Goal: Task Accomplishment & Management: Complete application form

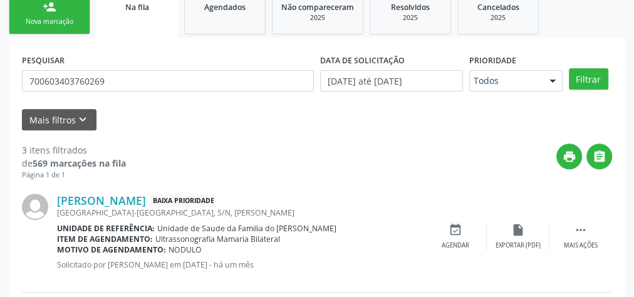
scroll to position [101, 0]
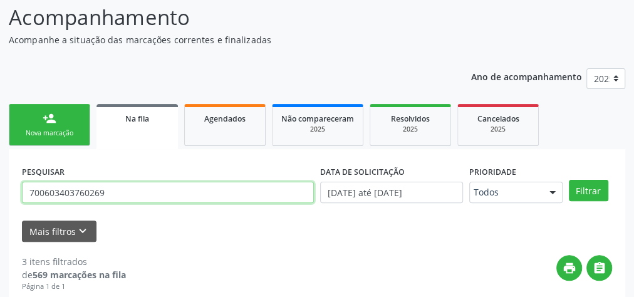
click at [69, 194] on input "700603403760269" at bounding box center [168, 192] width 292 height 21
type input "708109173326940"
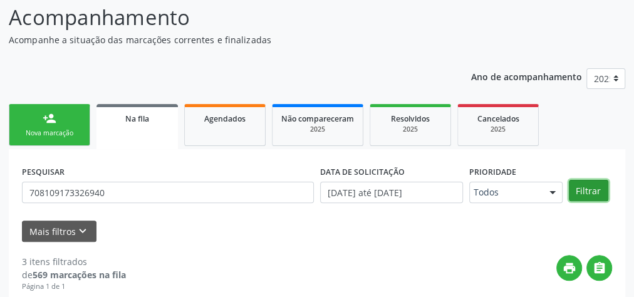
click at [594, 192] on button "Filtrar" at bounding box center [588, 190] width 39 height 21
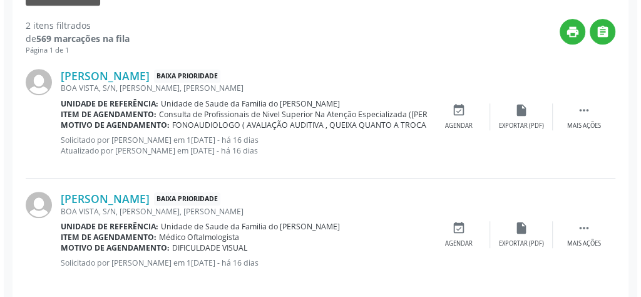
scroll to position [351, 0]
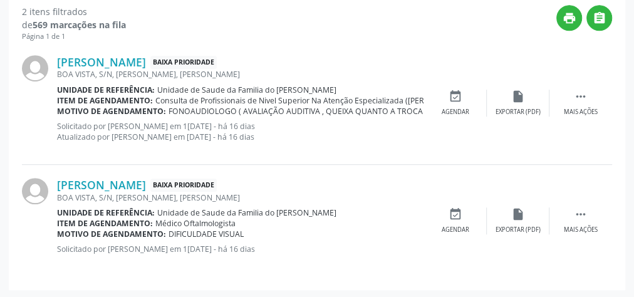
click at [422, 113] on span "FONOAUDIOLOGO ( AVALIAÇÃO AUDITIVA , QUEIXA QUANTO A TROCA NOS SONS DA FALA)" at bounding box center [332, 111] width 329 height 11
drag, startPoint x: 402, startPoint y: 106, endPoint x: 292, endPoint y: 106, distance: 110.2
click at [292, 106] on span "FONOAUDIOLOGO ( AVALIAÇÃO AUDITIVA , QUEIXA QUANTO A TROCA NOS SONS DA FALA)" at bounding box center [332, 111] width 329 height 11
click at [342, 157] on div "[PERSON_NAME] Baixa Prioridade BOA VISTA, S/N, [PERSON_NAME], [PERSON_NAME] Uni…" at bounding box center [317, 103] width 590 height 123
click at [146, 59] on link "[PERSON_NAME]" at bounding box center [101, 62] width 89 height 14
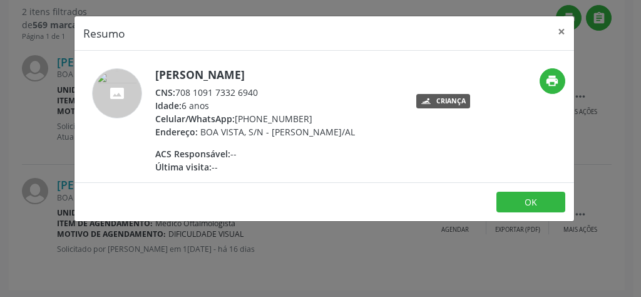
drag, startPoint x: 266, startPoint y: 93, endPoint x: 177, endPoint y: 93, distance: 89.6
click at [177, 93] on div "CNS: 708 1091 7332 6940" at bounding box center [255, 92] width 200 height 13
copy div "708 1091 7332 6940"
click at [557, 28] on button "×" at bounding box center [561, 31] width 25 height 31
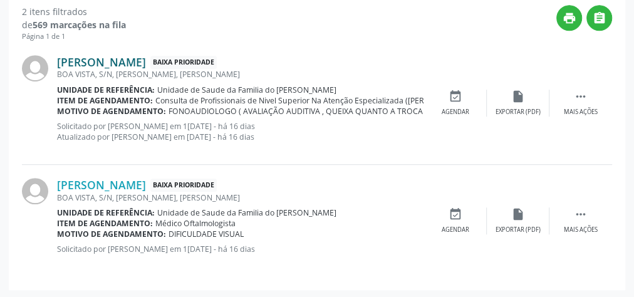
click at [146, 61] on link "[PERSON_NAME]" at bounding box center [101, 62] width 89 height 14
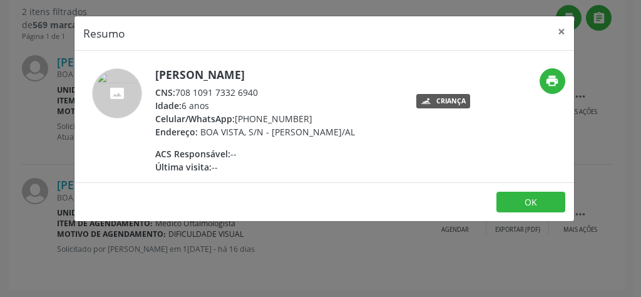
drag, startPoint x: 275, startPoint y: 90, endPoint x: 178, endPoint y: 90, distance: 97.1
click at [178, 90] on div "CNS: 708 1091 7332 6940" at bounding box center [255, 92] width 200 height 13
copy div "708 1091 7332 6940"
click at [564, 31] on button "×" at bounding box center [561, 31] width 25 height 31
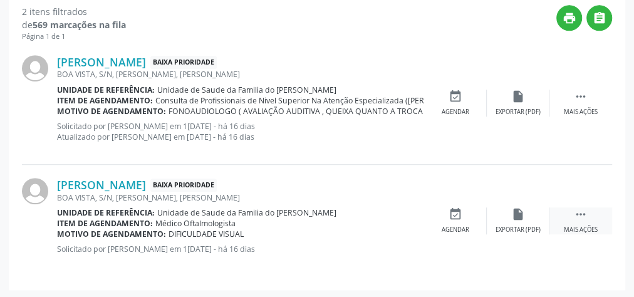
click at [574, 225] on div "Mais ações" at bounding box center [581, 229] width 34 height 9
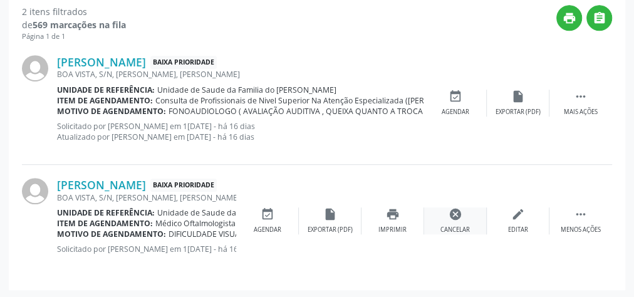
click at [466, 221] on div "cancel Cancelar" at bounding box center [455, 220] width 63 height 27
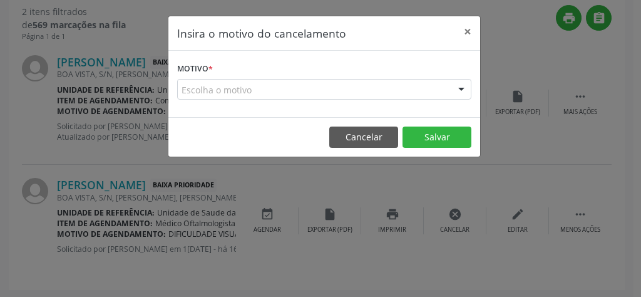
click at [384, 90] on div "Escolha o motivo" at bounding box center [324, 89] width 294 height 21
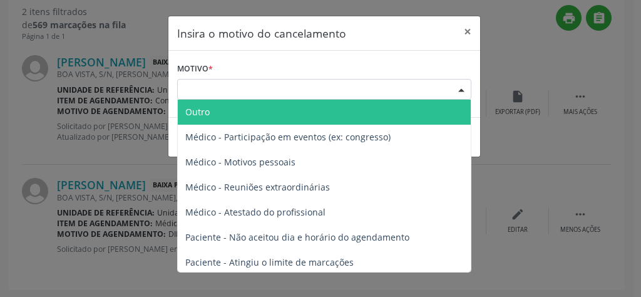
click at [364, 116] on span "Outro" at bounding box center [324, 112] width 293 height 25
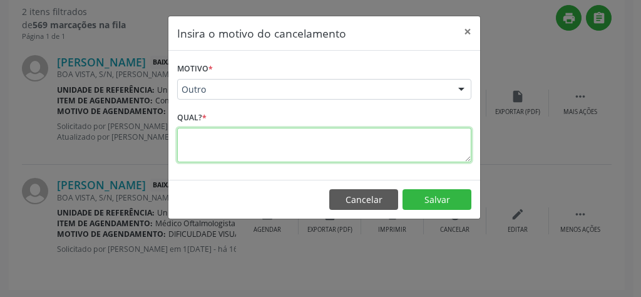
click at [294, 137] on textarea at bounding box center [324, 145] width 294 height 34
type textarea "resolvido"
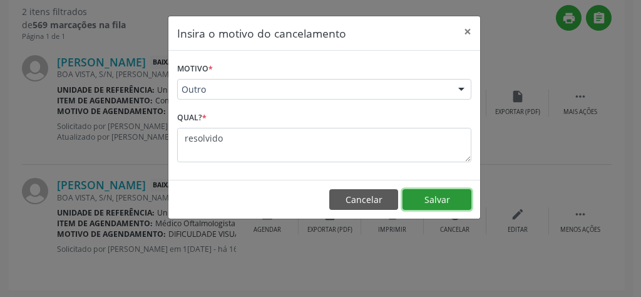
click at [459, 199] on button "Salvar" at bounding box center [437, 199] width 69 height 21
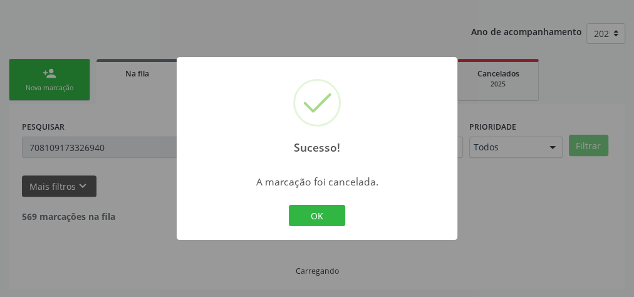
scroll to position [239, 0]
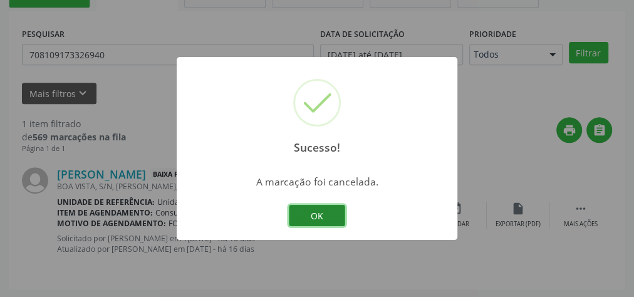
click at [319, 217] on button "OK" at bounding box center [317, 215] width 56 height 21
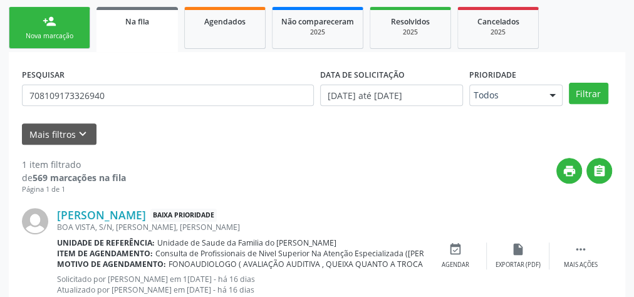
scroll to position [138, 0]
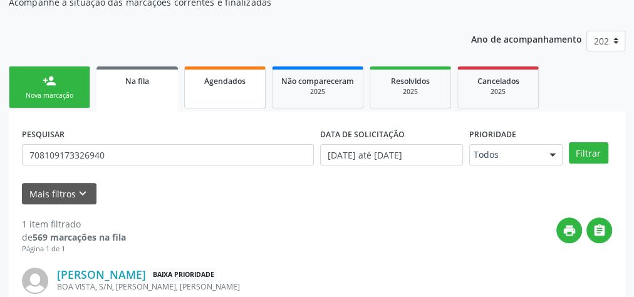
click at [205, 85] on span "Agendados" at bounding box center [224, 81] width 41 height 11
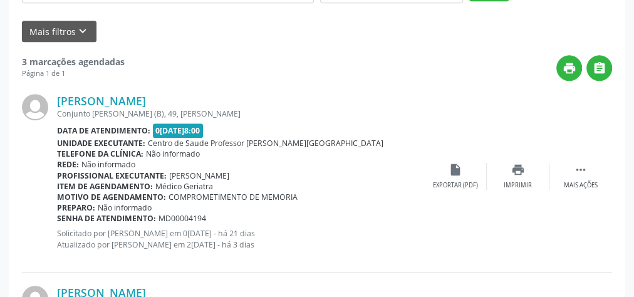
scroll to position [200, 0]
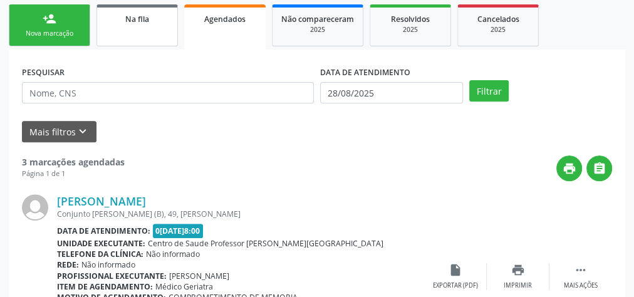
click at [119, 21] on div "Na fila" at bounding box center [137, 18] width 63 height 13
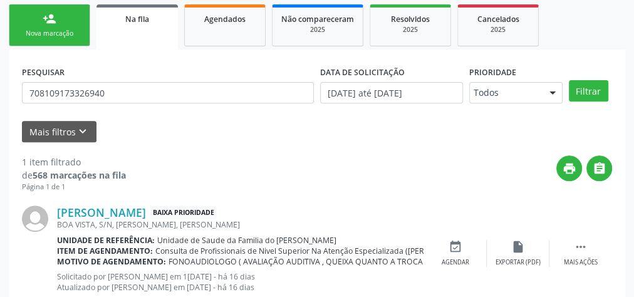
scroll to position [239, 0]
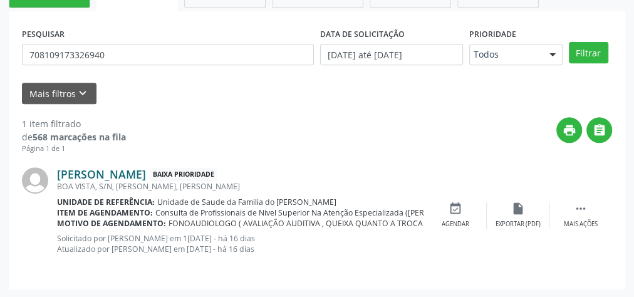
click at [146, 177] on link "[PERSON_NAME]" at bounding box center [101, 174] width 89 height 14
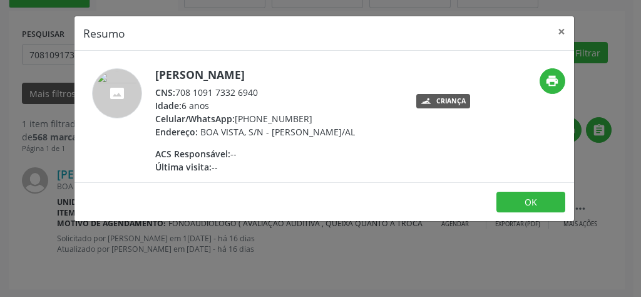
drag, startPoint x: 270, startPoint y: 95, endPoint x: 222, endPoint y: 96, distance: 48.3
click at [212, 98] on div "CNS: 708 1091 7332 6940" at bounding box center [255, 92] width 200 height 13
click at [254, 99] on div "Idade: 6 anos" at bounding box center [255, 105] width 200 height 13
click at [261, 95] on div "CNS: 708 1091 7332 6940" at bounding box center [255, 92] width 200 height 13
drag, startPoint x: 262, startPoint y: 95, endPoint x: 177, endPoint y: 93, distance: 84.6
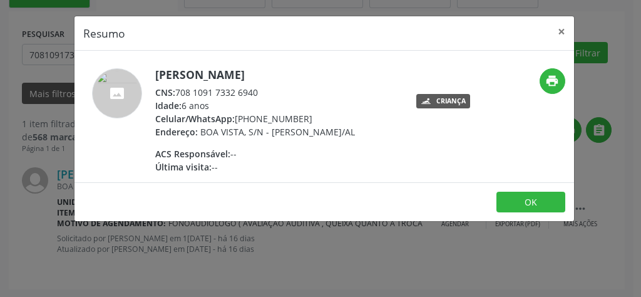
click at [177, 93] on div "CNS: 708 1091 7332 6940" at bounding box center [255, 92] width 200 height 13
copy div "708 1091 7332 6940"
click at [566, 31] on button "×" at bounding box center [561, 31] width 25 height 31
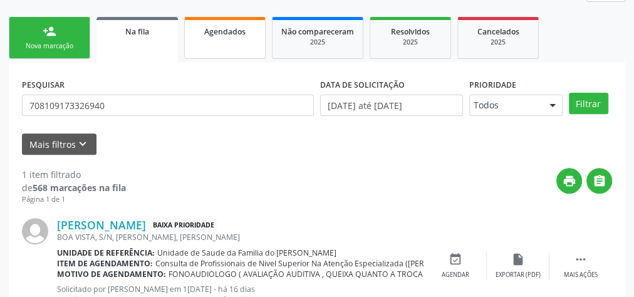
scroll to position [138, 0]
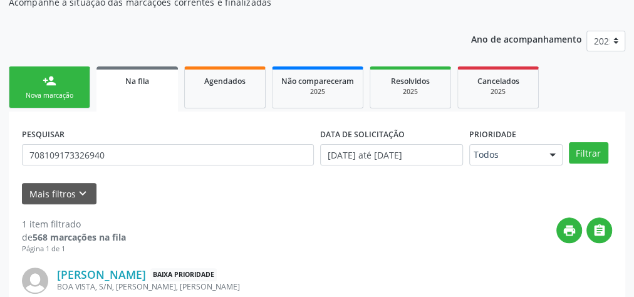
click at [61, 76] on link "person_add Nova marcação" at bounding box center [49, 87] width 81 height 42
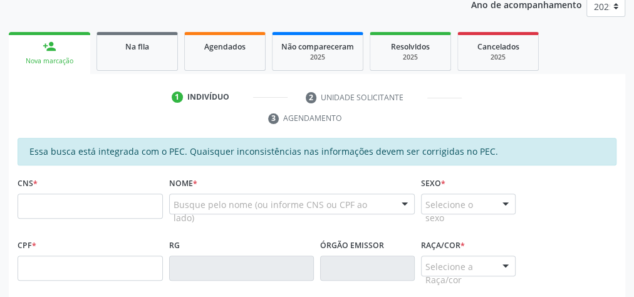
scroll to position [189, 0]
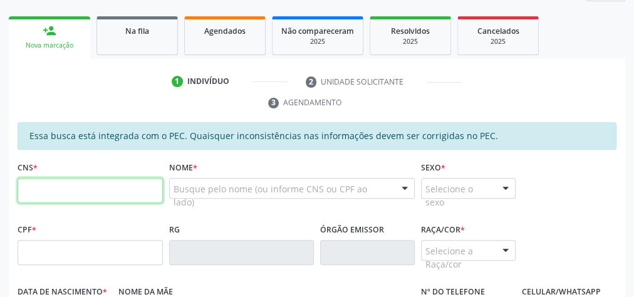
click at [98, 194] on input "text" at bounding box center [90, 190] width 145 height 25
type input "708 5023 1552 0679"
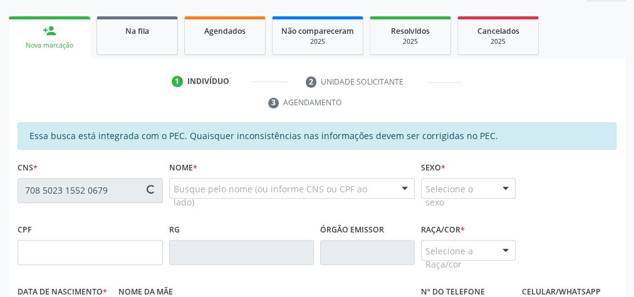
type input "151.082.724-21"
type input "1[DATE]"
type input "[PERSON_NAME]"
type input "[PHONE_NUMBER]"
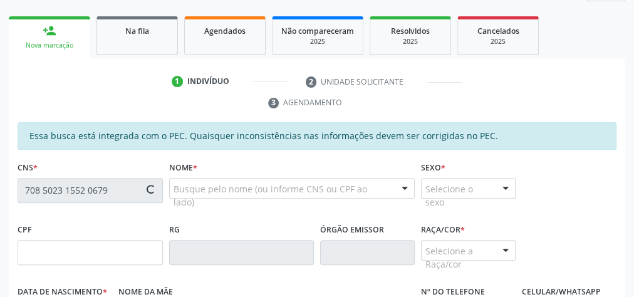
type input "39"
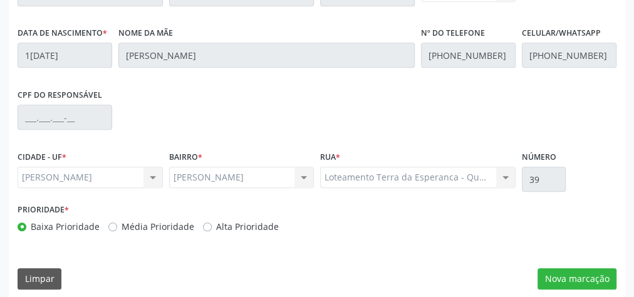
scroll to position [454, 0]
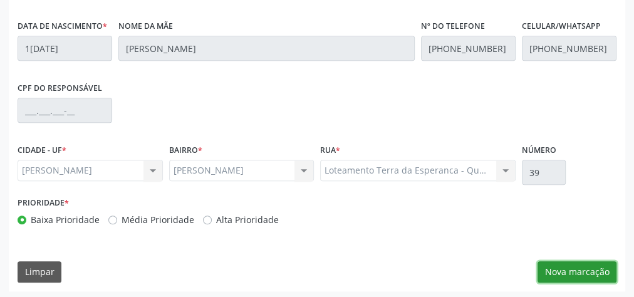
click at [564, 269] on button "Nova marcação" at bounding box center [576, 271] width 79 height 21
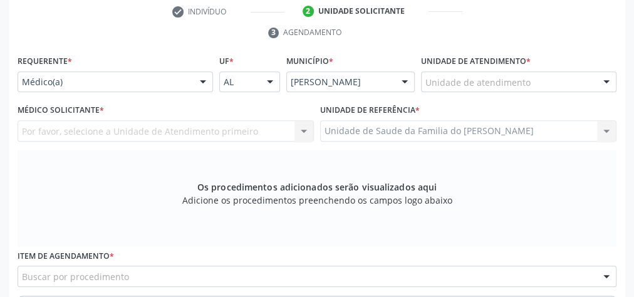
scroll to position [254, 0]
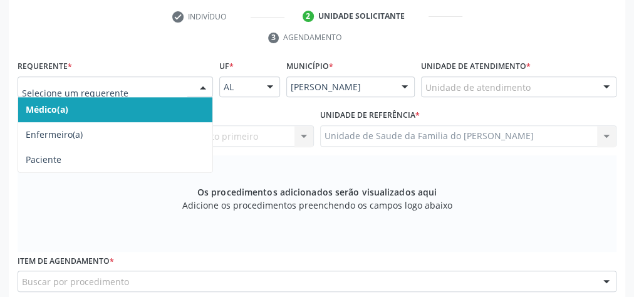
click at [198, 81] on div at bounding box center [203, 87] width 19 height 21
click at [164, 105] on span "Médico(a)" at bounding box center [115, 109] width 194 height 25
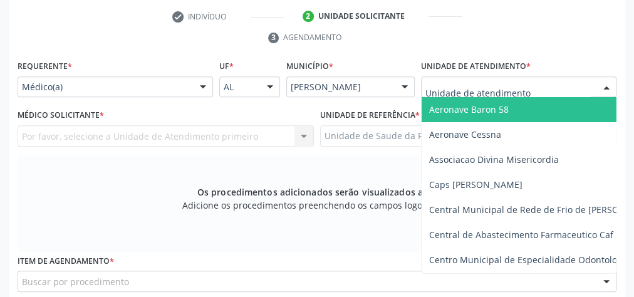
type input "j"
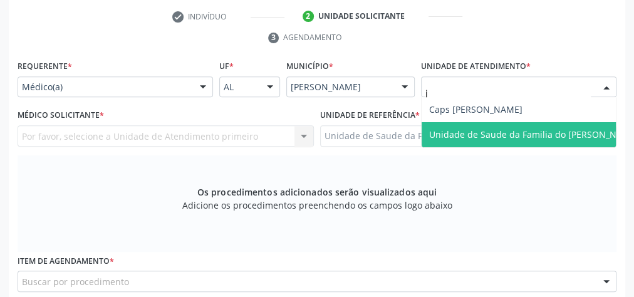
click at [486, 130] on span "Unidade de Saude da Familia do [PERSON_NAME]" at bounding box center [533, 134] width 209 height 12
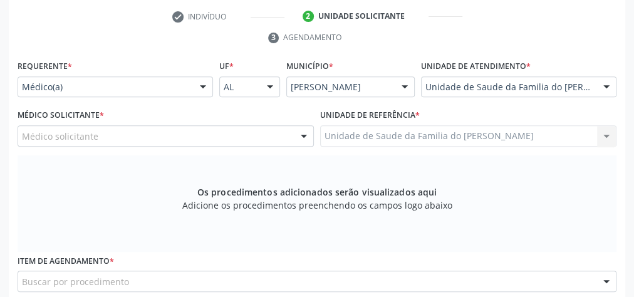
click at [307, 134] on div at bounding box center [303, 136] width 19 height 21
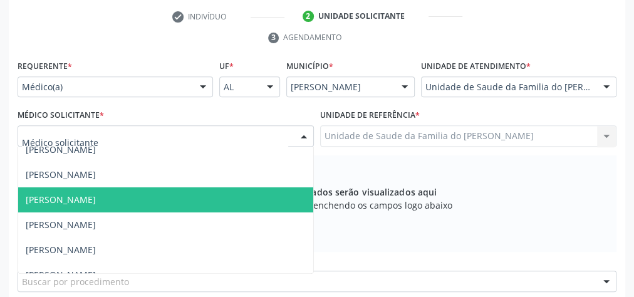
scroll to position [50, 0]
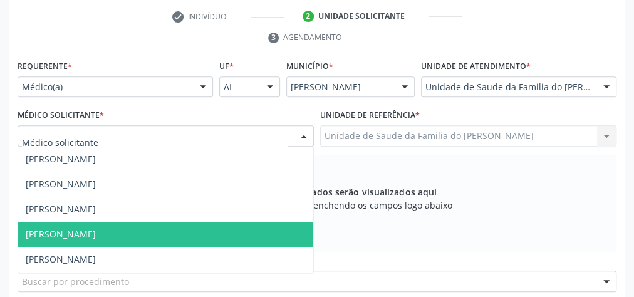
click at [207, 243] on span "[PERSON_NAME]" at bounding box center [165, 234] width 295 height 25
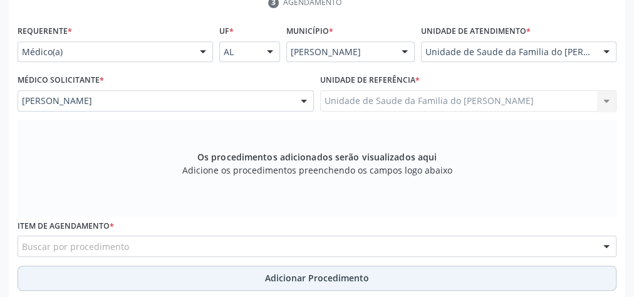
scroll to position [304, 0]
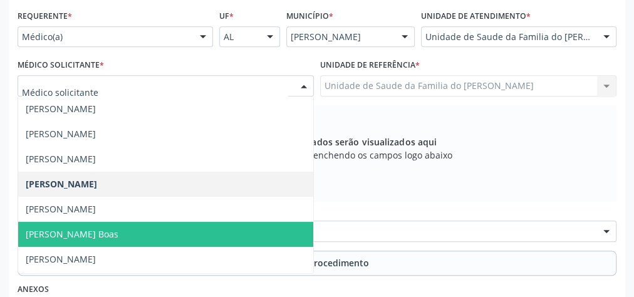
click at [168, 229] on span "[PERSON_NAME] Boas" at bounding box center [165, 234] width 295 height 25
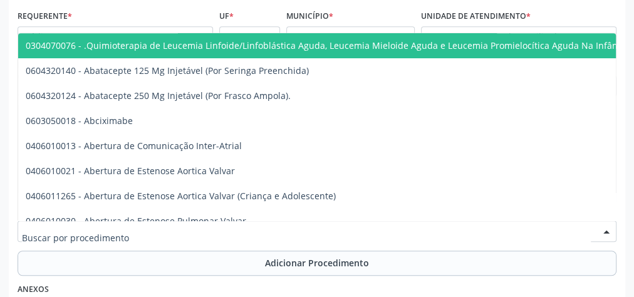
click at [168, 229] on div at bounding box center [317, 230] width 599 height 21
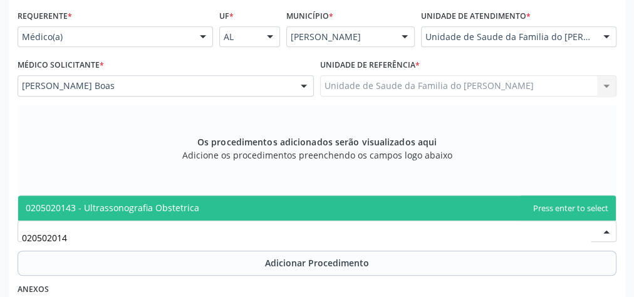
type input "0205020143"
click at [174, 202] on span "0205020143 - Ultrassonografia Obstetrica" at bounding box center [112, 208] width 173 height 12
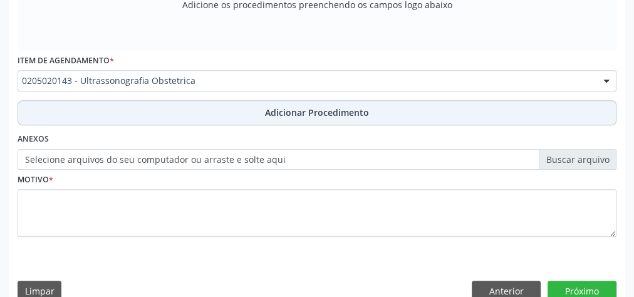
click at [256, 111] on button "Adicionar Procedimento" at bounding box center [317, 112] width 599 height 25
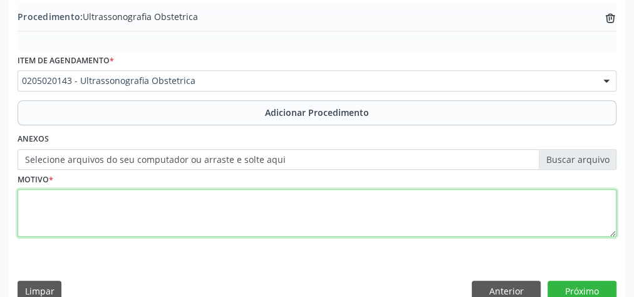
click at [204, 205] on textarea at bounding box center [317, 213] width 599 height 48
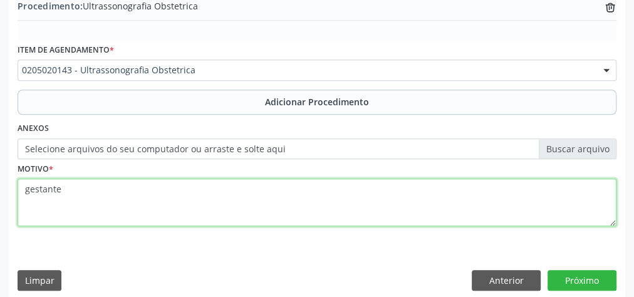
scroll to position [426, 0]
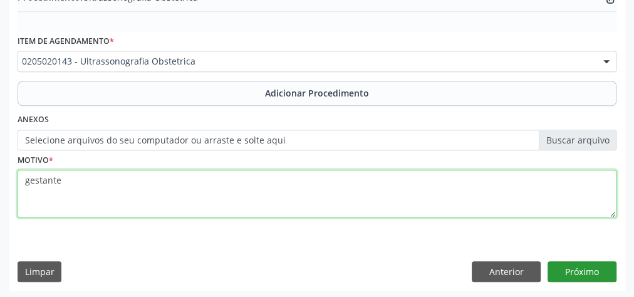
type textarea "gestante"
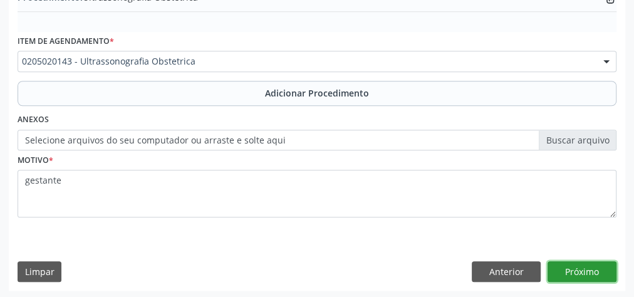
click at [590, 274] on button "Próximo" at bounding box center [581, 271] width 69 height 21
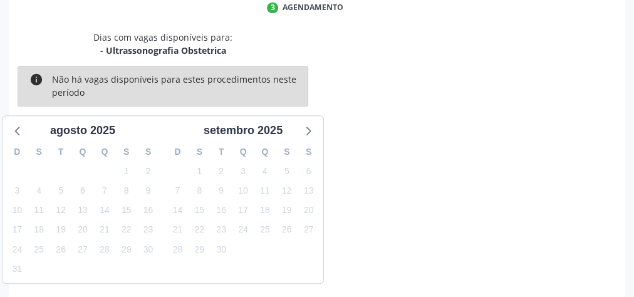
scroll to position [332, 0]
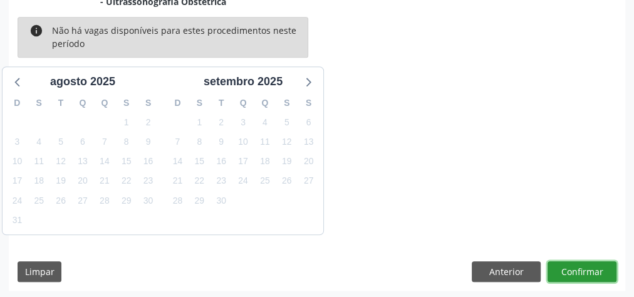
click at [587, 265] on button "Confirmar" at bounding box center [581, 271] width 69 height 21
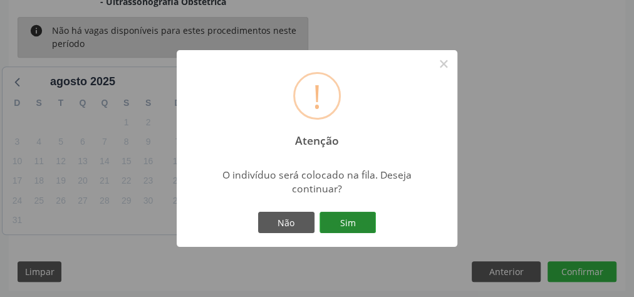
click at [338, 219] on button "Sim" at bounding box center [347, 222] width 56 height 21
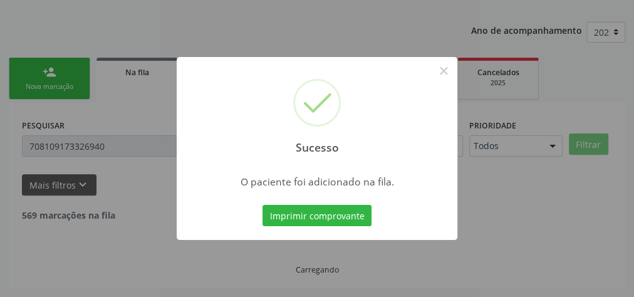
scroll to position [133, 0]
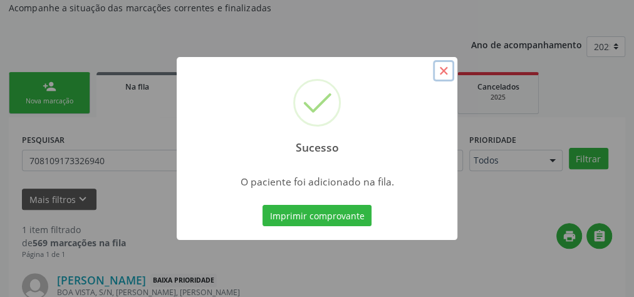
click at [445, 73] on button "×" at bounding box center [443, 70] width 21 height 21
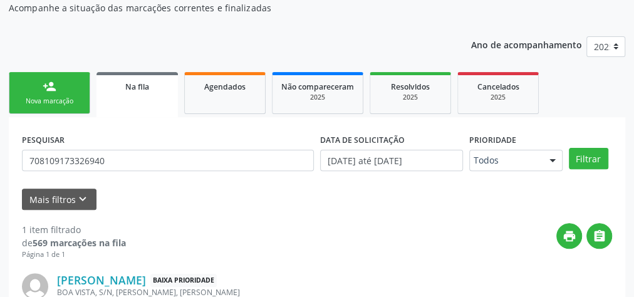
click at [48, 88] on div "person_add" at bounding box center [50, 87] width 14 height 14
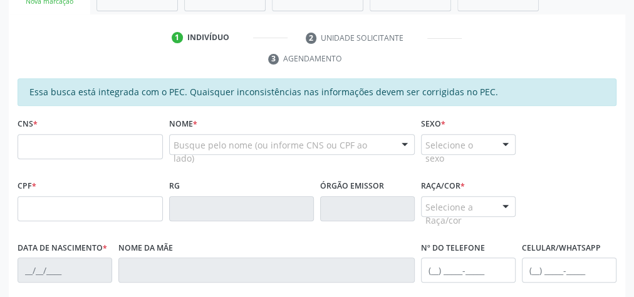
scroll to position [233, 0]
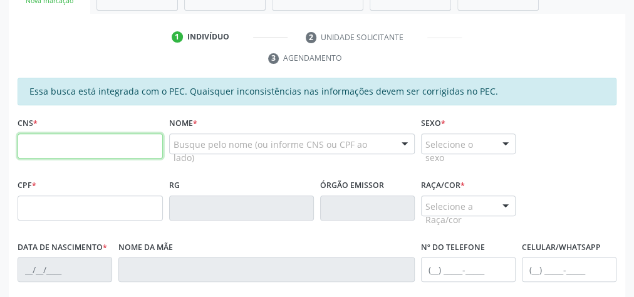
click at [68, 141] on input "text" at bounding box center [90, 145] width 145 height 25
paste input "703 2046 3289 3592"
type input "703 2046 3289 3592"
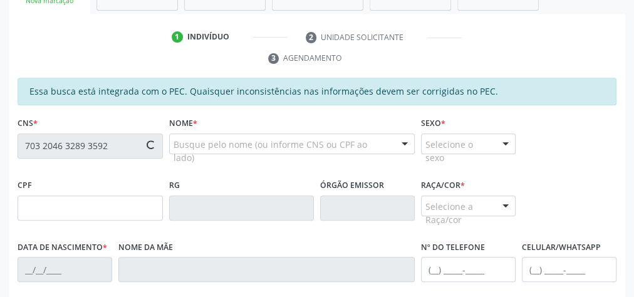
type input "580.574.474-00"
type input "2[DATE]"
type input "[PERSON_NAME] das Dores dos Santos"
type input "[PHONE_NUMBER]"
type input "6"
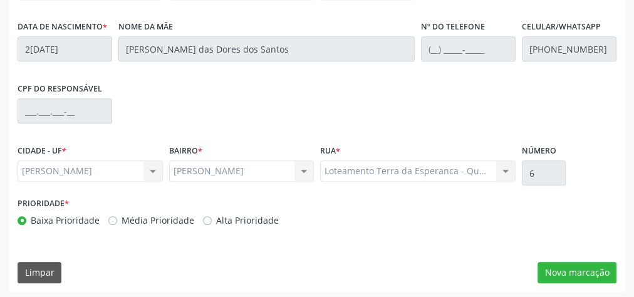
scroll to position [454, 0]
click at [587, 271] on button "Nova marcação" at bounding box center [576, 271] width 79 height 21
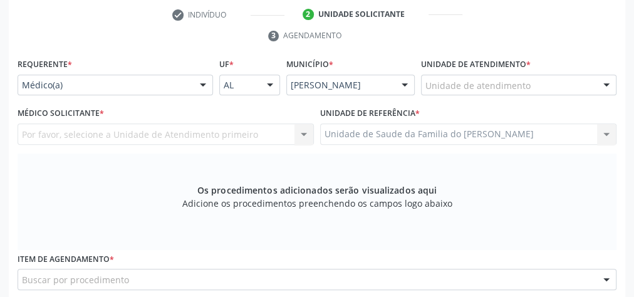
scroll to position [254, 0]
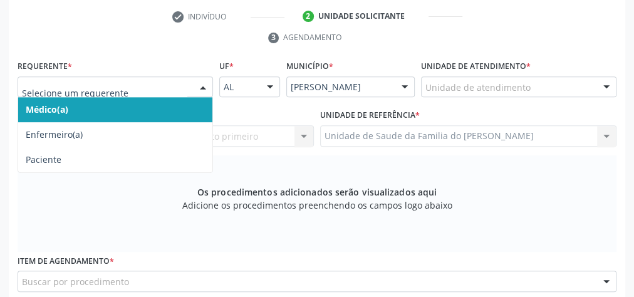
click at [196, 87] on div at bounding box center [203, 87] width 19 height 21
click at [181, 106] on span "Médico(a)" at bounding box center [115, 109] width 194 height 25
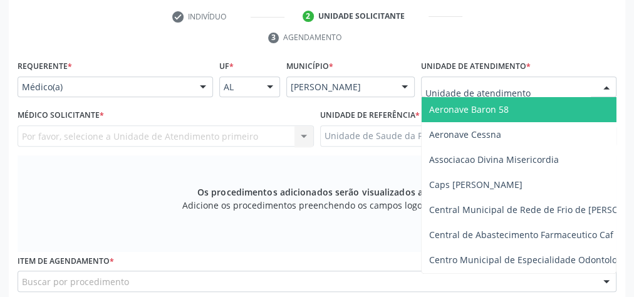
type input "j"
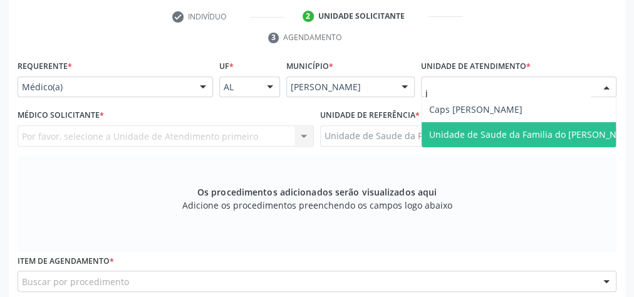
click at [517, 128] on span "Unidade de Saude da Familia do [PERSON_NAME]" at bounding box center [533, 134] width 209 height 12
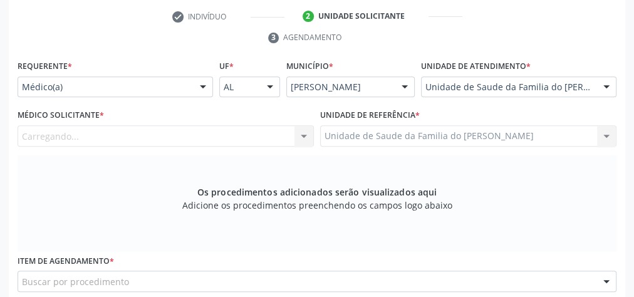
click at [308, 133] on div "Carregando... Nenhum resultado encontrado para: " " Não há nenhuma opção para s…" at bounding box center [166, 135] width 296 height 21
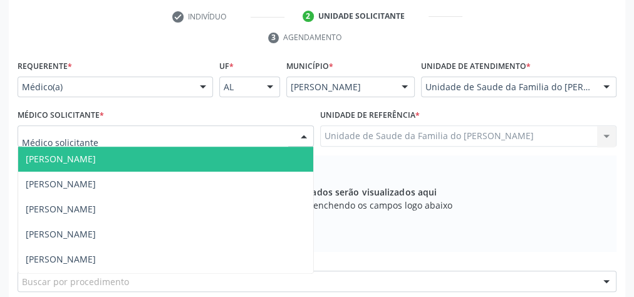
click at [308, 133] on div at bounding box center [303, 136] width 19 height 21
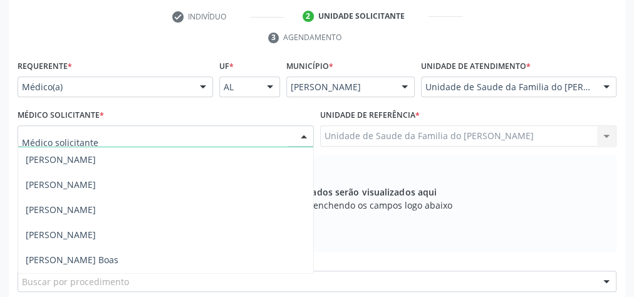
scroll to position [100, 0]
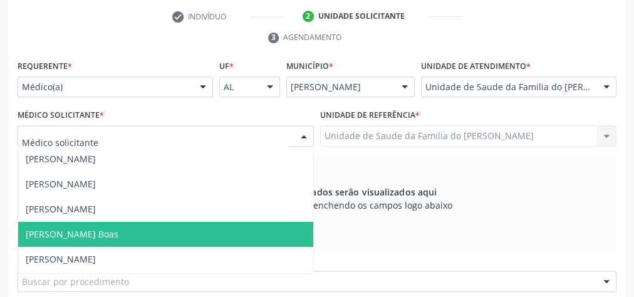
click at [209, 227] on span "[PERSON_NAME] Boas" at bounding box center [165, 234] width 295 height 25
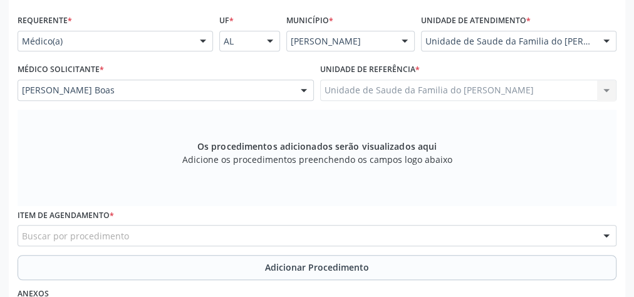
scroll to position [404, 0]
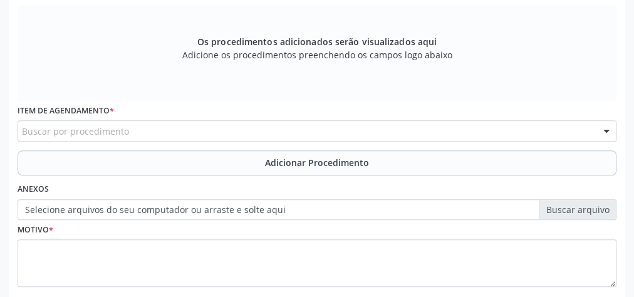
click at [215, 130] on div "Buscar por procedimento" at bounding box center [317, 130] width 599 height 21
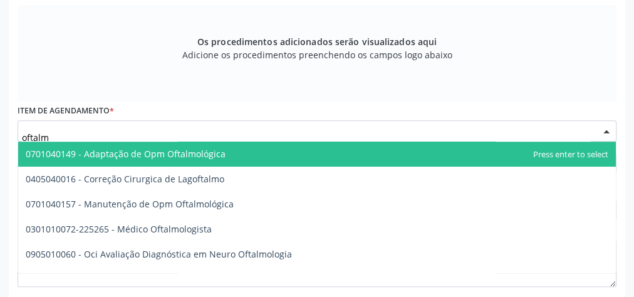
type input "oftalmo"
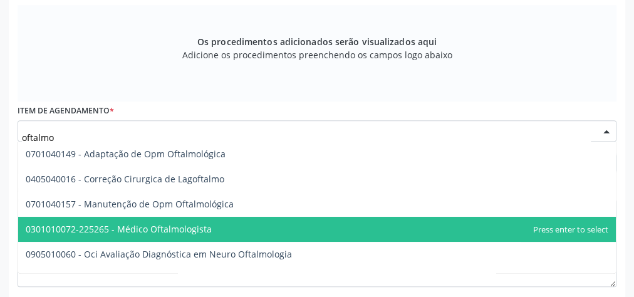
click at [215, 225] on span "0301010072-225265 - Médico Oftalmologista" at bounding box center [317, 229] width 598 height 25
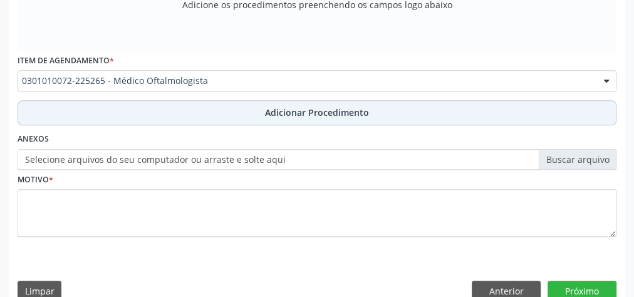
click at [236, 116] on button "Adicionar Procedimento" at bounding box center [317, 112] width 599 height 25
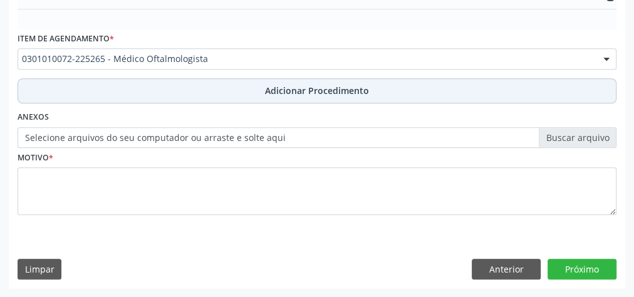
scroll to position [406, 0]
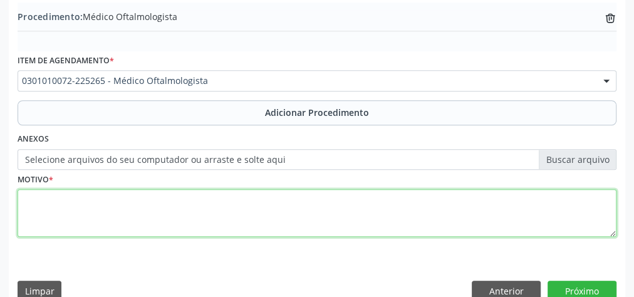
click at [207, 205] on textarea at bounding box center [317, 213] width 599 height 48
type textarea "d"
click at [48, 200] on textarea "DISTURBIO VISUAL" at bounding box center [317, 213] width 599 height 48
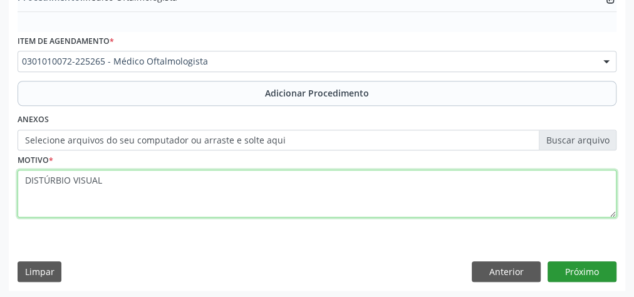
type textarea "DISTÚRBIO VISUAL"
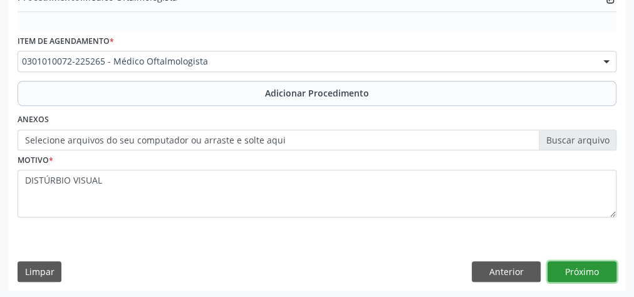
click at [578, 274] on button "Próximo" at bounding box center [581, 271] width 69 height 21
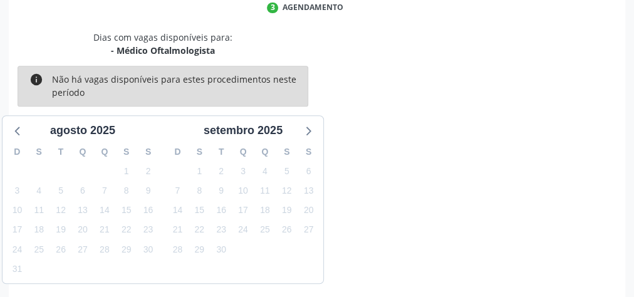
scroll to position [332, 0]
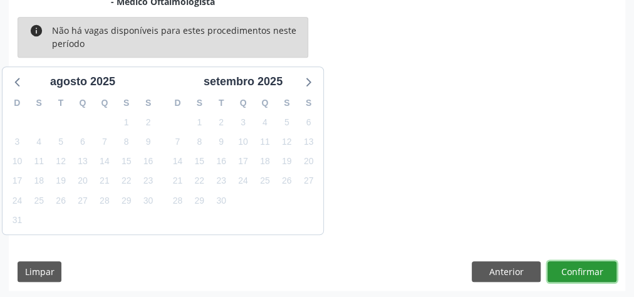
click at [578, 274] on button "Confirmar" at bounding box center [581, 271] width 69 height 21
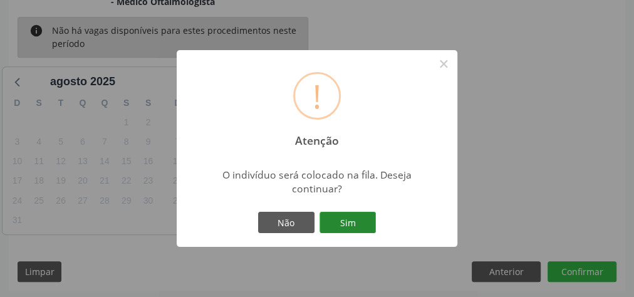
click at [356, 224] on button "Sim" at bounding box center [347, 222] width 56 height 21
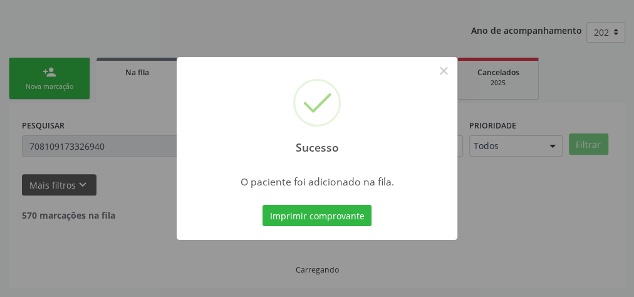
scroll to position [133, 0]
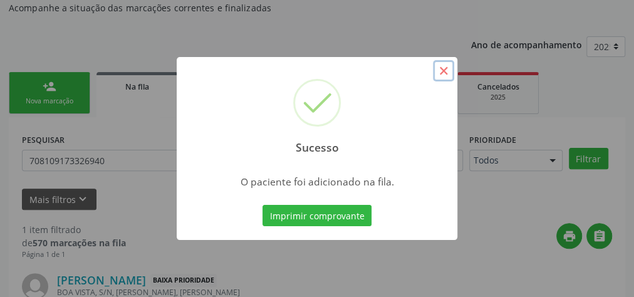
click at [444, 74] on button "×" at bounding box center [443, 70] width 21 height 21
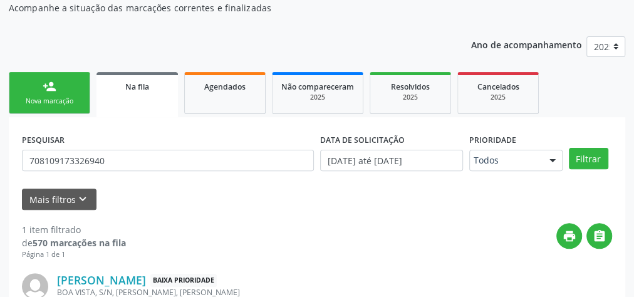
click at [444, 74] on link "Resolvidos 2025" at bounding box center [410, 93] width 81 height 42
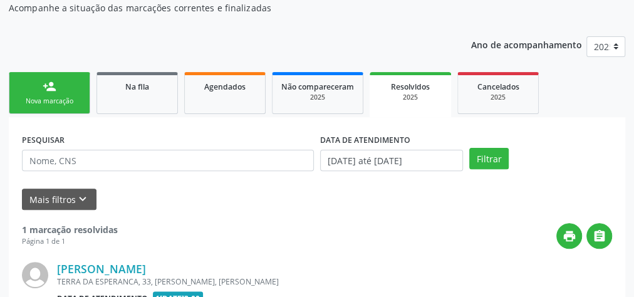
click at [429, 77] on link "Resolvidos 2025" at bounding box center [410, 94] width 81 height 45
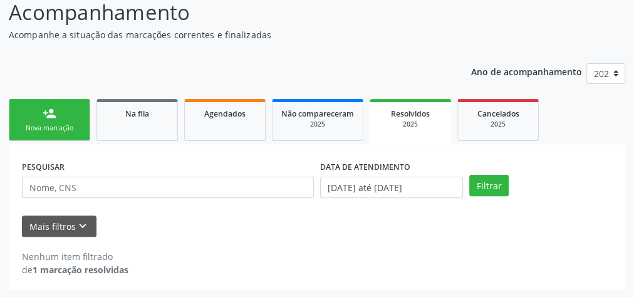
click at [437, 77] on div "Ano de acompanhamento 2025 person_add Nova marcação Na fila Agendados Não compa…" at bounding box center [317, 171] width 616 height 235
click at [33, 120] on link "person_add Nova marcação" at bounding box center [49, 120] width 81 height 42
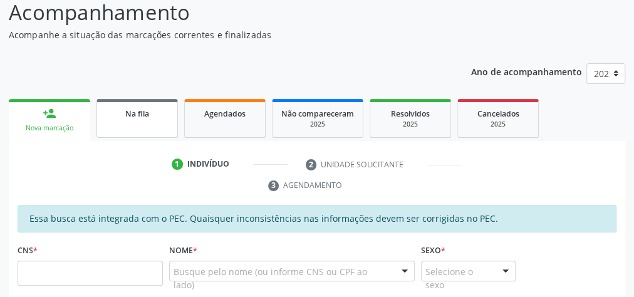
click at [145, 116] on span "Na fila" at bounding box center [137, 113] width 24 height 11
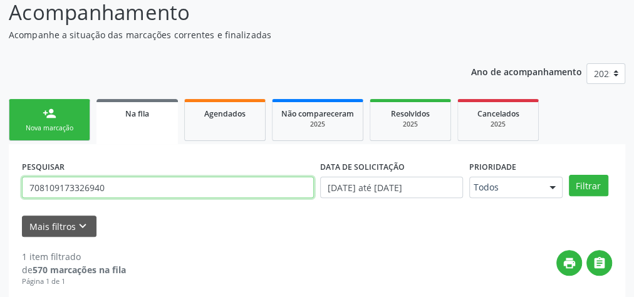
drag, startPoint x: 133, startPoint y: 191, endPoint x: 18, endPoint y: 185, distance: 116.0
click at [18, 185] on div "PESQUISAR 708109173326940 DATA DE SOLICITAÇÃO 0[DATE] até 2[DATE] Prioridade To…" at bounding box center [317, 283] width 616 height 278
click at [569, 175] on button "Filtrar" at bounding box center [588, 185] width 39 height 21
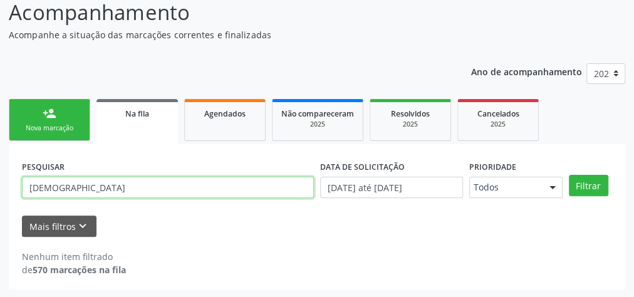
drag, startPoint x: 107, startPoint y: 190, endPoint x: 14, endPoint y: 189, distance: 93.3
click at [14, 189] on div "PESQUISAR JOSIVANIA DATA DE SOLICITAÇÃO [DATE] até [DATE] Prioridade Todos Todo…" at bounding box center [317, 216] width 616 height 145
type input "708707130953296"
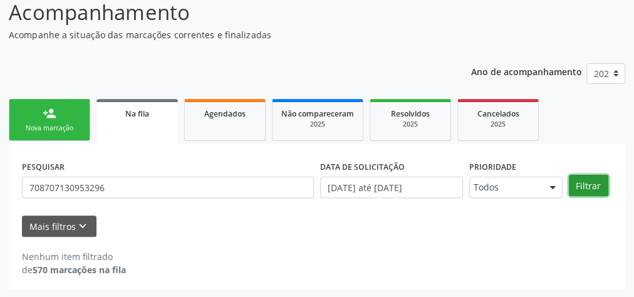
click at [574, 180] on button "Filtrar" at bounding box center [588, 185] width 39 height 21
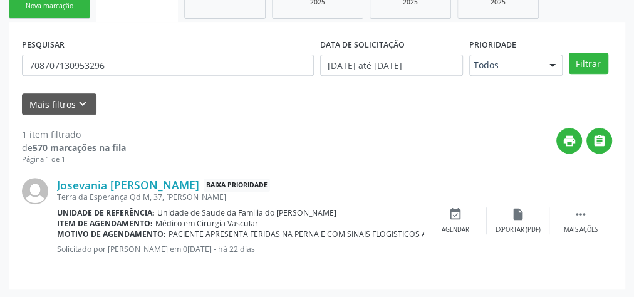
scroll to position [178, 0]
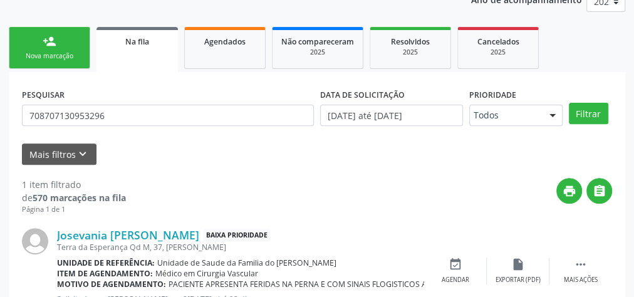
click at [56, 51] on div "Nova marcação" at bounding box center [49, 55] width 63 height 9
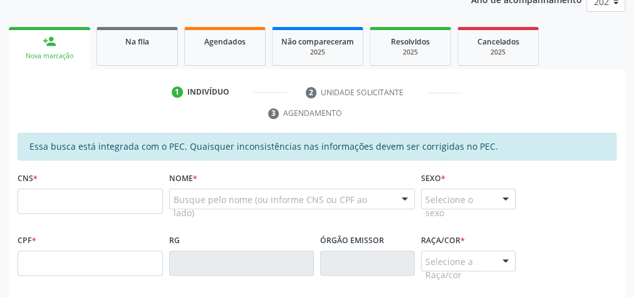
scroll to position [228, 0]
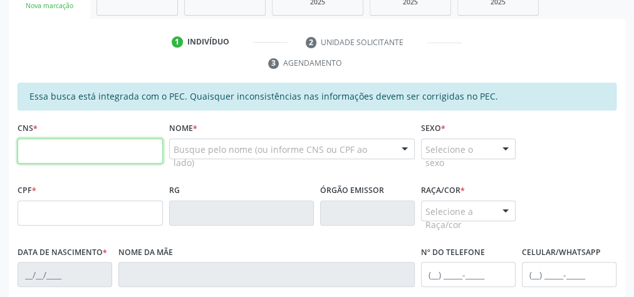
click at [75, 152] on input "text" at bounding box center [90, 150] width 145 height 25
type input "700 7039 5491 0479"
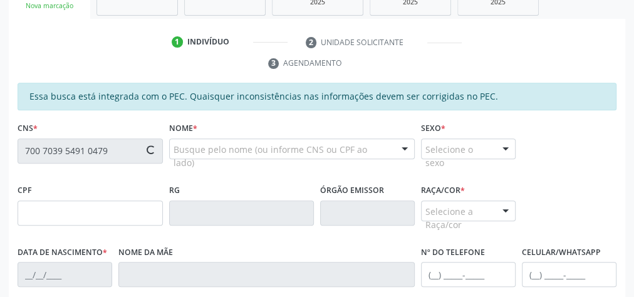
type input "107.273.634-92"
type input "0[DATE]"
type input "[PERSON_NAME]"
type input "[PHONE_NUMBER]"
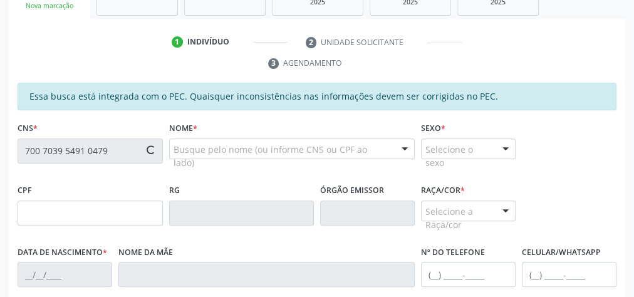
type input "S/N"
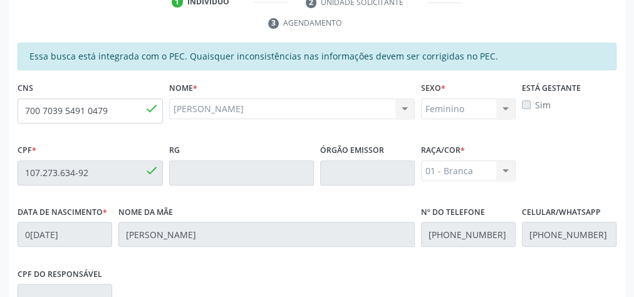
scroll to position [454, 0]
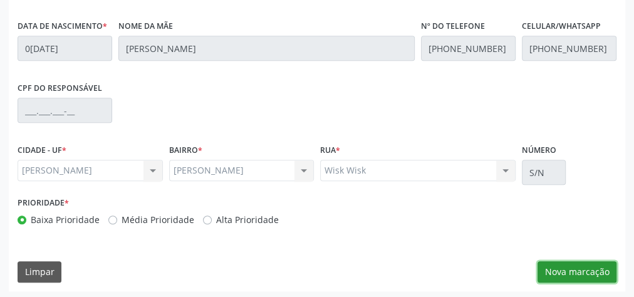
click at [561, 267] on button "Nova marcação" at bounding box center [576, 271] width 79 height 21
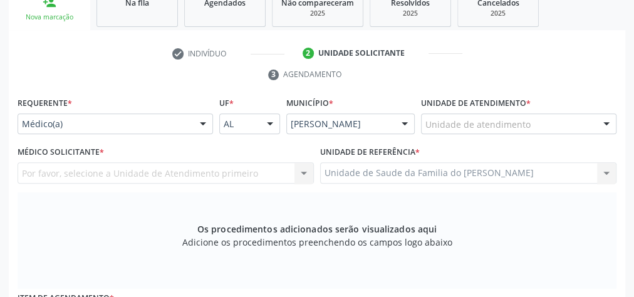
scroll to position [204, 0]
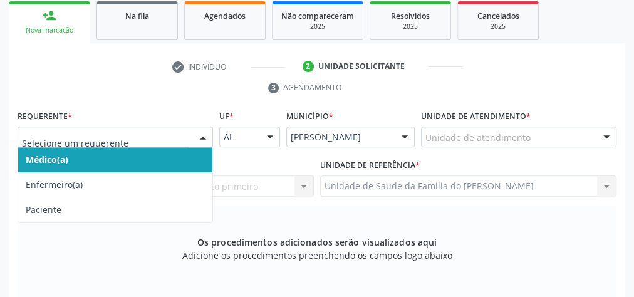
click at [197, 133] on div at bounding box center [203, 137] width 19 height 21
click at [167, 160] on span "Médico(a)" at bounding box center [115, 159] width 194 height 25
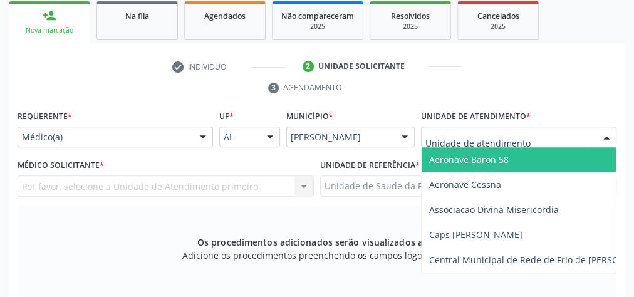
type input "J"
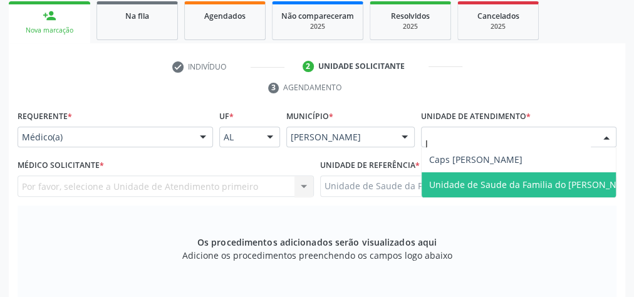
click at [490, 185] on span "Unidade de Saude da Familia do [PERSON_NAME]" at bounding box center [533, 185] width 209 height 12
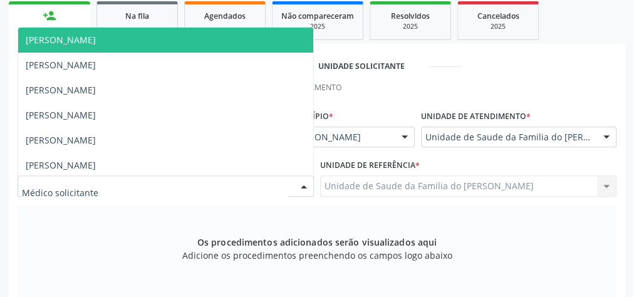
click at [302, 187] on div at bounding box center [303, 186] width 19 height 21
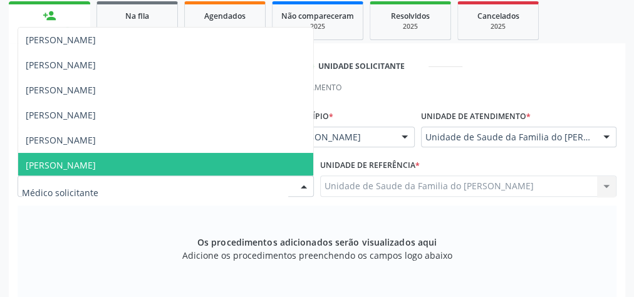
click at [211, 162] on span "[PERSON_NAME]" at bounding box center [165, 165] width 295 height 25
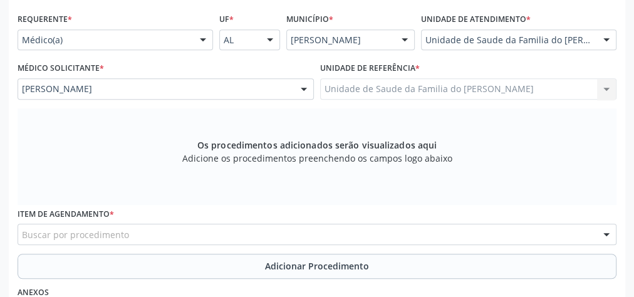
scroll to position [304, 0]
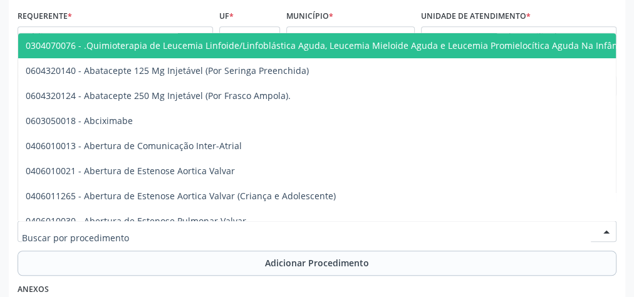
click at [154, 234] on div at bounding box center [317, 230] width 599 height 21
type input "U"
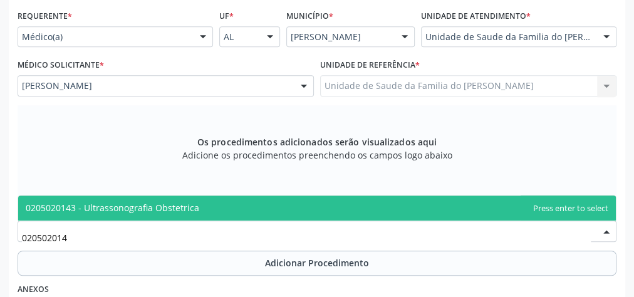
type input "0205020143"
click at [187, 210] on span "0205020143 - Ultrassonografia Obstetrica" at bounding box center [112, 208] width 173 height 12
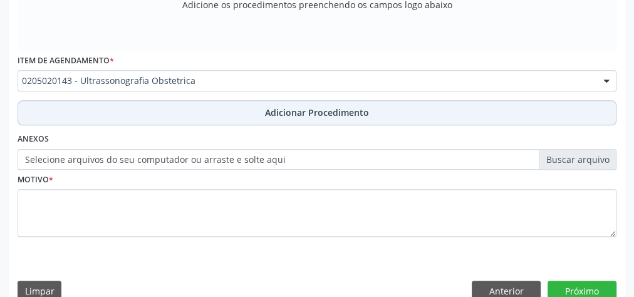
click at [243, 116] on button "Adicionar Procedimento" at bounding box center [317, 112] width 599 height 25
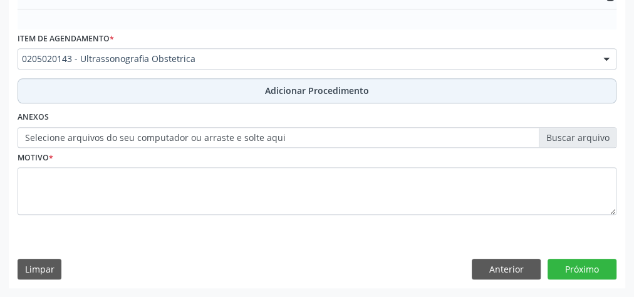
scroll to position [406, 0]
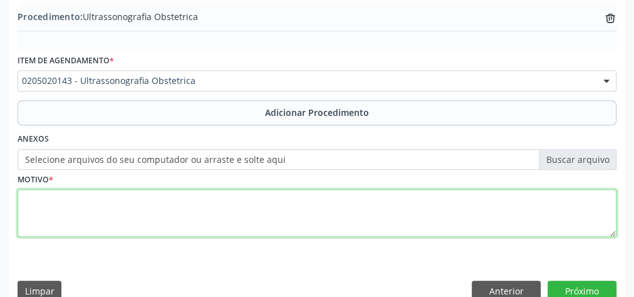
click at [220, 207] on textarea at bounding box center [317, 213] width 599 height 48
type textarea "G"
click at [80, 199] on textarea "GESTANTE HA 8MESES" at bounding box center [317, 213] width 599 height 48
click at [78, 200] on textarea "GESTANTE HA 8MESES" at bounding box center [317, 213] width 599 height 48
click at [78, 199] on textarea "GESTANTE HA 8MESES" at bounding box center [317, 213] width 599 height 48
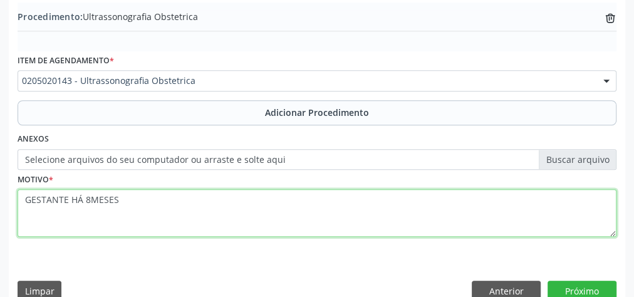
click at [91, 199] on textarea "GESTANTE HÁ 8MESES" at bounding box center [317, 213] width 599 height 48
type textarea "GESTANTE HÁ 8 MESES"
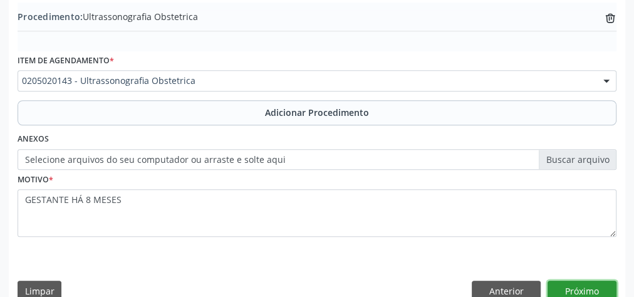
click at [592, 287] on button "Próximo" at bounding box center [581, 291] width 69 height 21
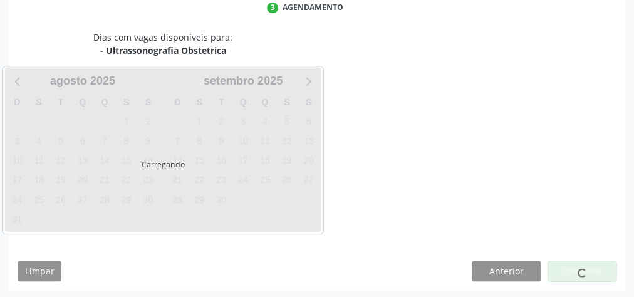
scroll to position [332, 0]
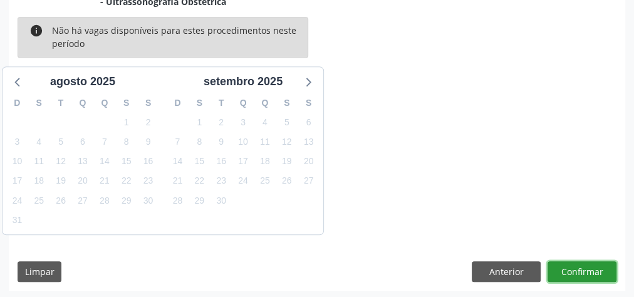
click at [592, 274] on button "Confirmar" at bounding box center [581, 271] width 69 height 21
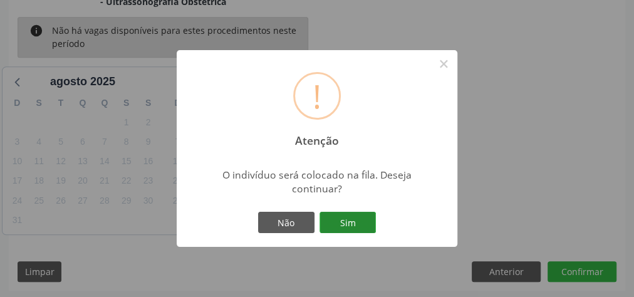
click at [336, 217] on button "Sim" at bounding box center [347, 222] width 56 height 21
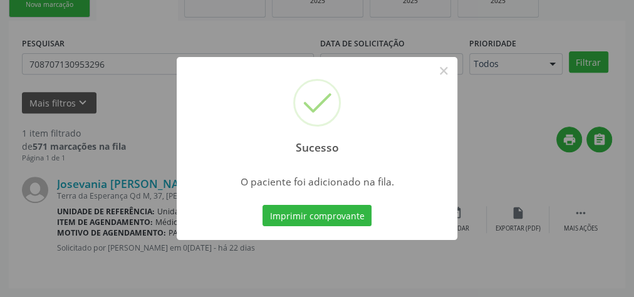
scroll to position [133, 0]
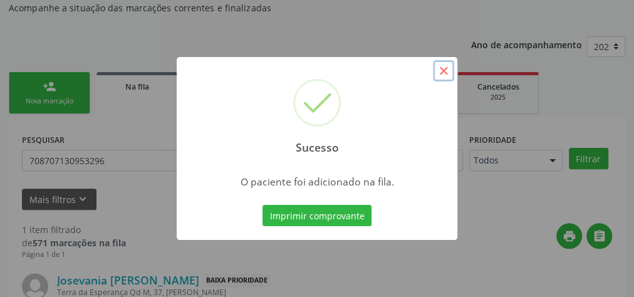
click at [449, 76] on button "×" at bounding box center [443, 70] width 21 height 21
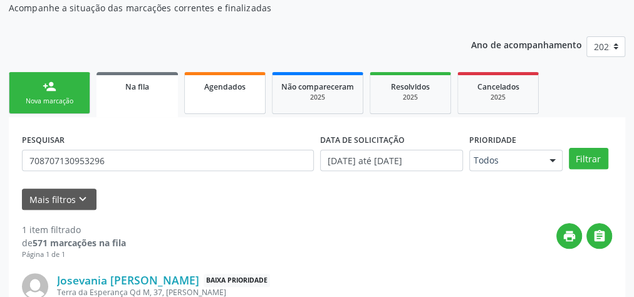
click at [217, 91] on div "Agendados" at bounding box center [225, 86] width 63 height 13
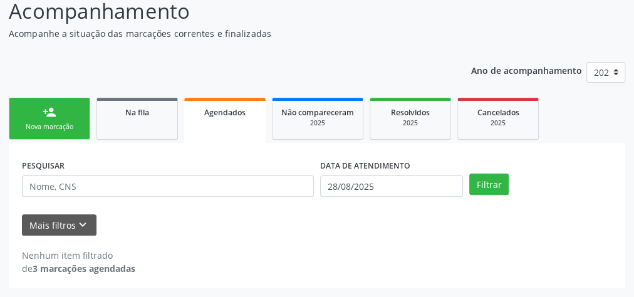
scroll to position [106, 0]
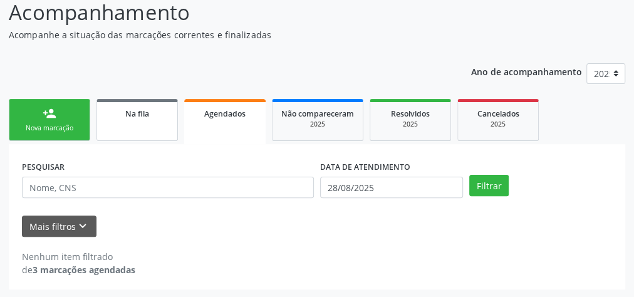
click at [121, 110] on div "Na fila" at bounding box center [137, 112] width 63 height 13
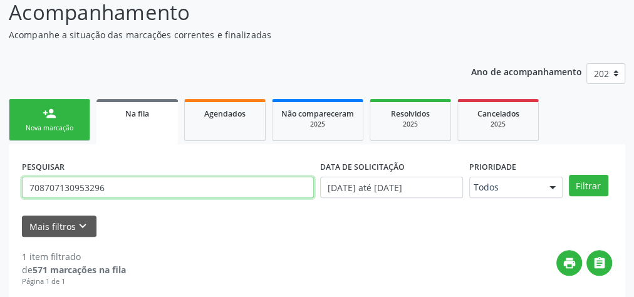
click at [111, 185] on input "708707130953296" at bounding box center [168, 187] width 292 height 21
drag, startPoint x: 121, startPoint y: 110, endPoint x: 30, endPoint y: 185, distance: 118.3
click at [30, 185] on input "708707130953296" at bounding box center [168, 187] width 292 height 21
type input "708109173326940"
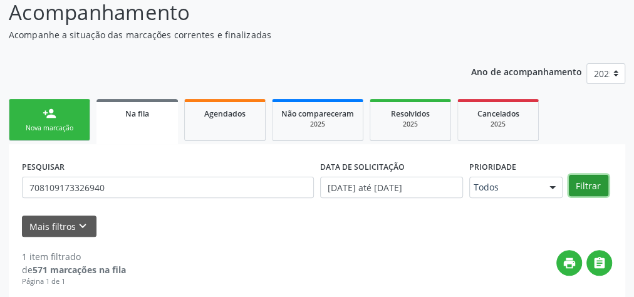
click at [589, 189] on button "Filtrar" at bounding box center [588, 185] width 39 height 21
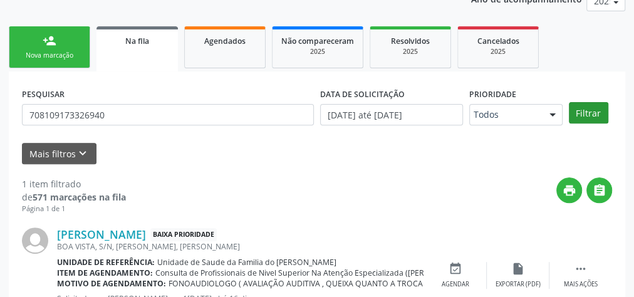
scroll to position [239, 0]
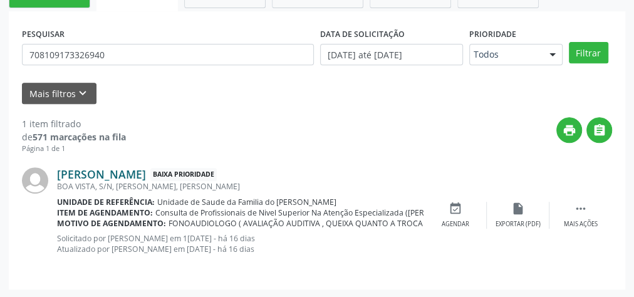
click at [146, 171] on link "[PERSON_NAME]" at bounding box center [101, 174] width 89 height 14
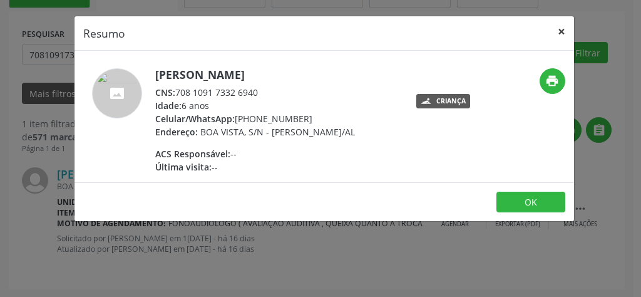
click at [559, 28] on button "×" at bounding box center [561, 31] width 25 height 31
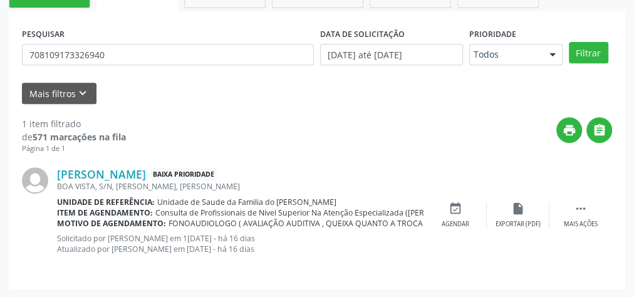
scroll to position [138, 0]
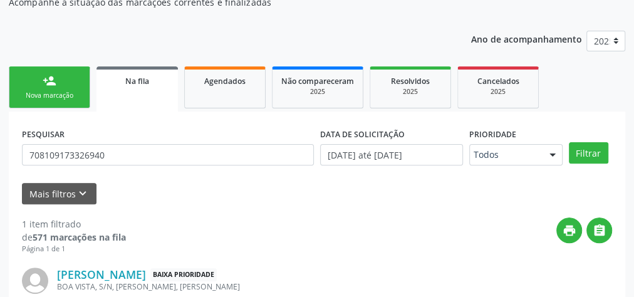
click at [43, 80] on div "person_add" at bounding box center [50, 81] width 14 height 14
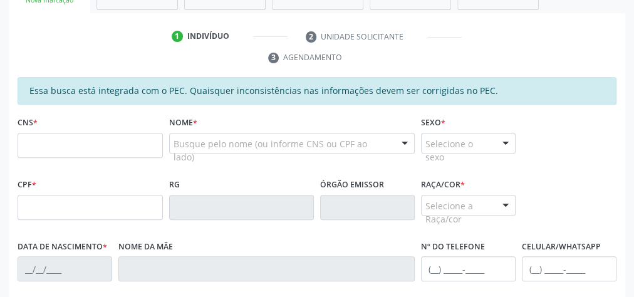
scroll to position [239, 0]
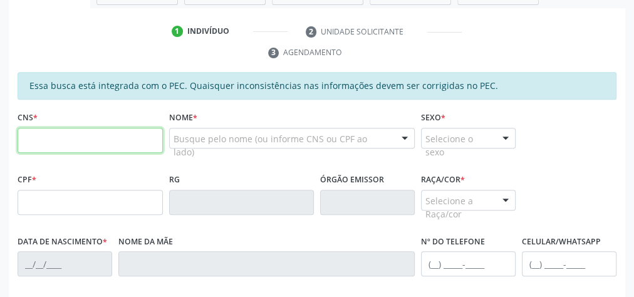
click at [127, 140] on input "text" at bounding box center [90, 140] width 145 height 25
paste input "700 6064 5282 4367"
type input "700 6064 5282 4367"
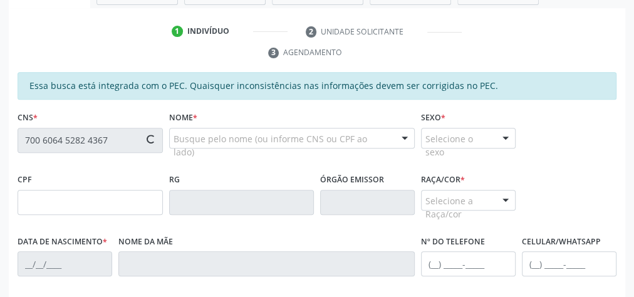
type input "158.326.824-32"
type input "2[DATE]"
type input "[PERSON_NAME]"
type input "[PHONE_NUMBER]"
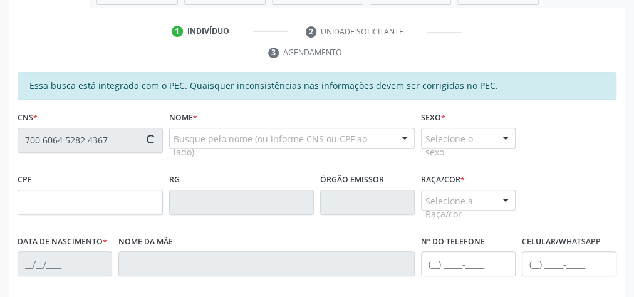
type input "S/N"
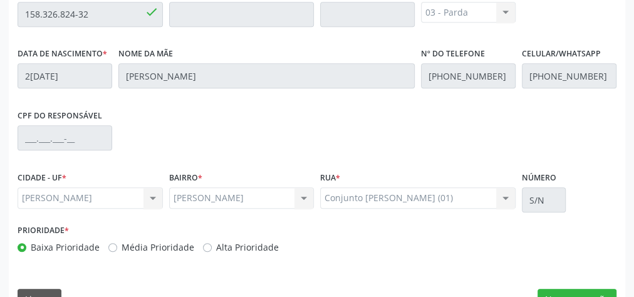
scroll to position [454, 0]
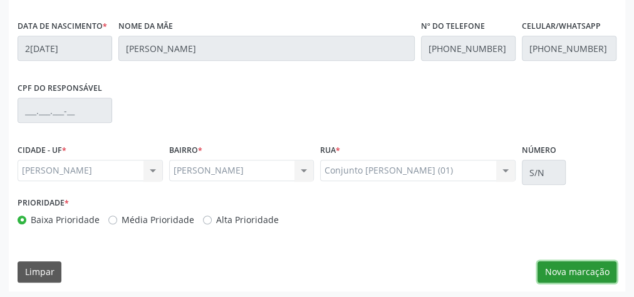
click at [562, 271] on button "Nova marcação" at bounding box center [576, 271] width 79 height 21
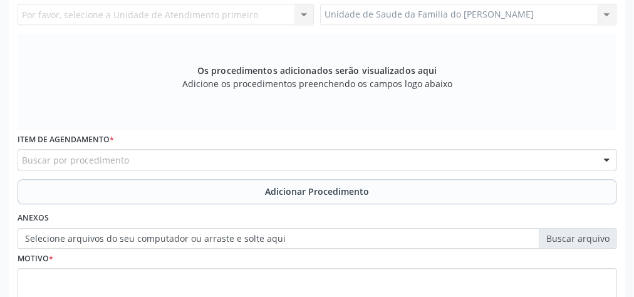
scroll to position [254, 0]
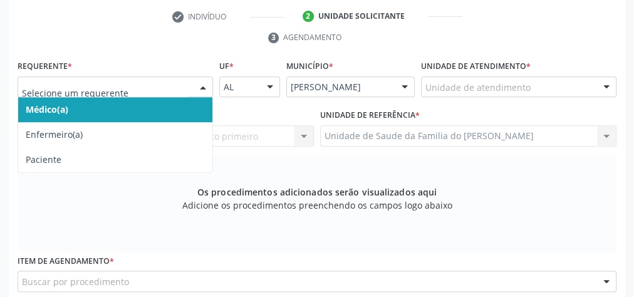
click at [202, 84] on div at bounding box center [203, 87] width 19 height 21
click at [184, 106] on span "Médico(a)" at bounding box center [115, 109] width 194 height 25
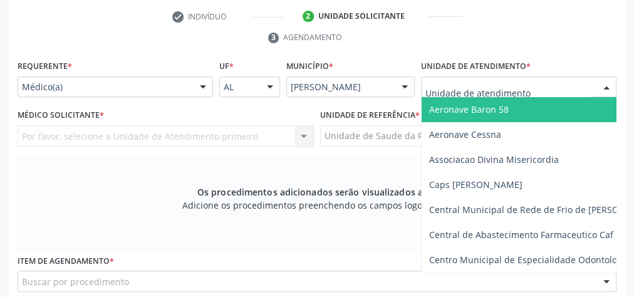
type input "J"
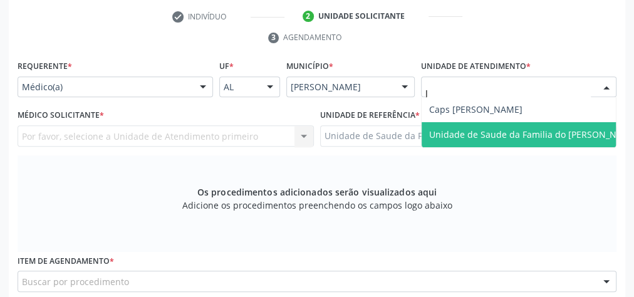
click at [457, 129] on span "Unidade de Saude da Familia do [PERSON_NAME]" at bounding box center [533, 134] width 209 height 12
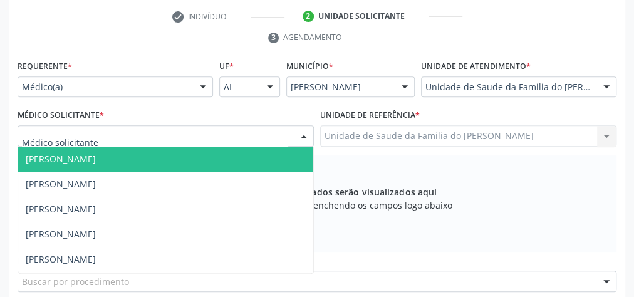
click at [303, 133] on div at bounding box center [303, 136] width 19 height 21
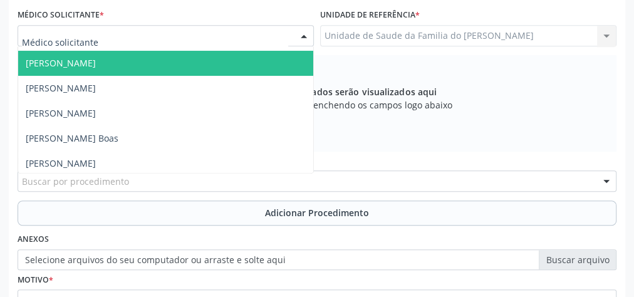
scroll to position [100, 0]
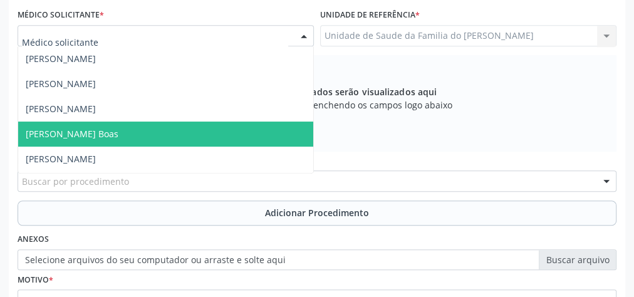
click at [212, 133] on span "[PERSON_NAME] Boas" at bounding box center [165, 134] width 295 height 25
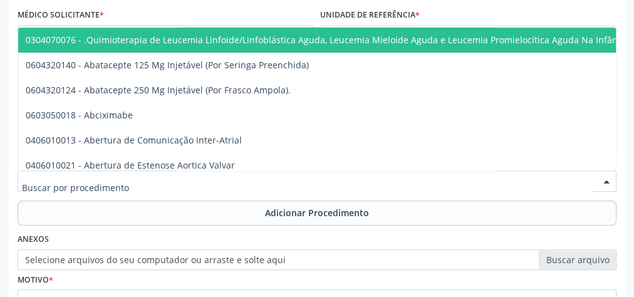
click at [190, 180] on div at bounding box center [317, 180] width 599 height 21
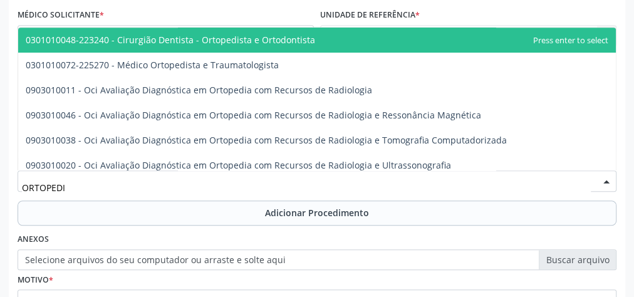
type input "ORTOPEDIS"
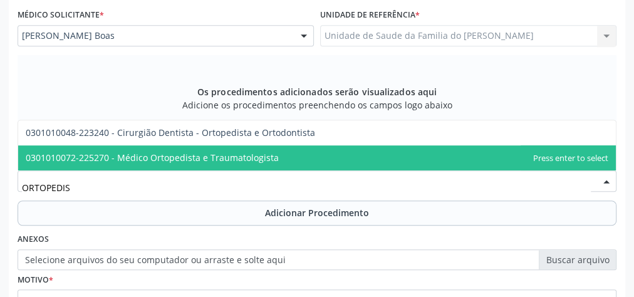
click at [208, 160] on span "0301010072-225270 - Médico Ortopedista e Traumatologista" at bounding box center [152, 158] width 253 height 12
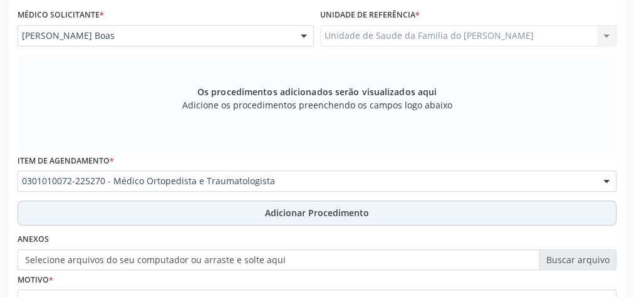
click at [193, 207] on button "Adicionar Procedimento" at bounding box center [317, 212] width 599 height 25
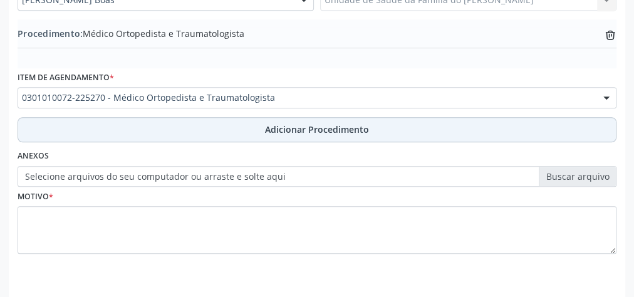
scroll to position [426, 0]
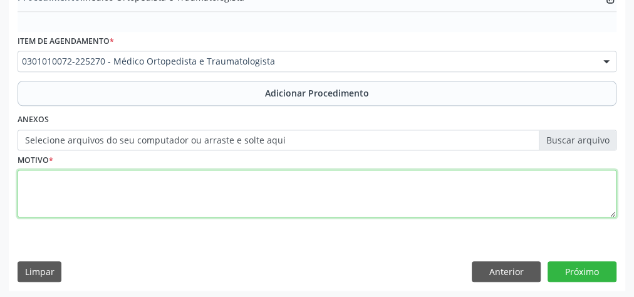
click at [188, 182] on textarea at bounding box center [317, 194] width 599 height 48
click at [125, 174] on textarea "DOR NO QUADRIL E ASSIETRIA" at bounding box center [317, 194] width 599 height 48
click at [187, 184] on textarea "DOR NO QUADRIL E ASSIMETRIA" at bounding box center [317, 194] width 599 height 48
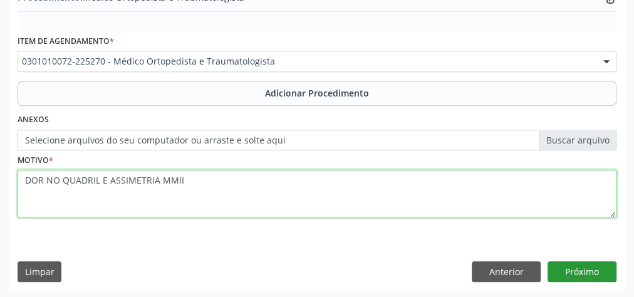
type textarea "DOR NO QUADRIL E ASSIMETRIA MMII"
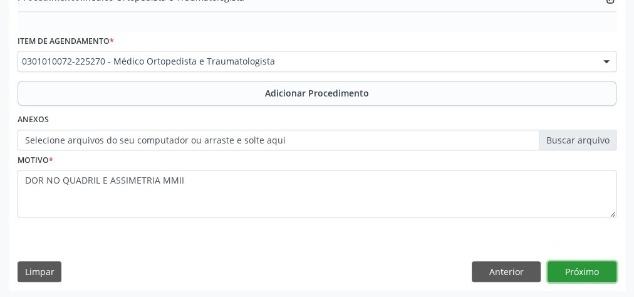
click at [587, 266] on button "Próximo" at bounding box center [581, 271] width 69 height 21
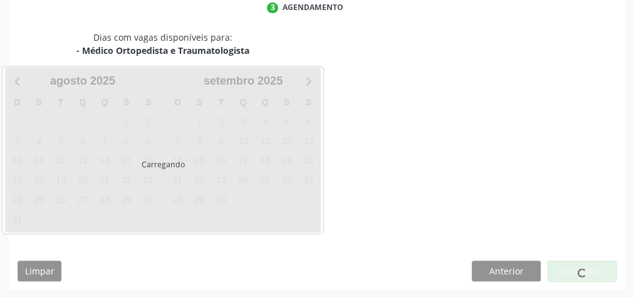
scroll to position [332, 0]
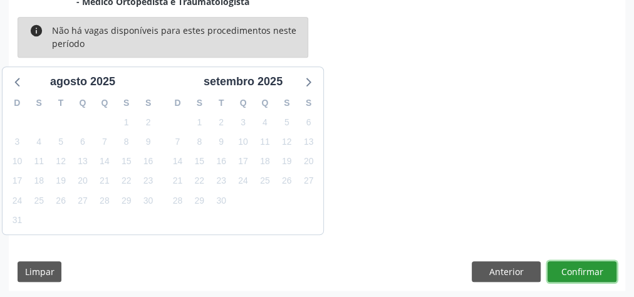
click at [587, 266] on button "Confirmar" at bounding box center [581, 271] width 69 height 21
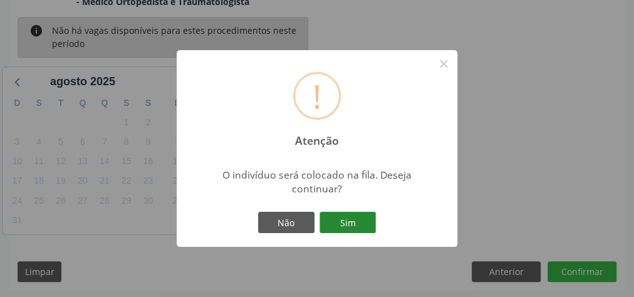
click at [357, 223] on button "Sim" at bounding box center [347, 222] width 56 height 21
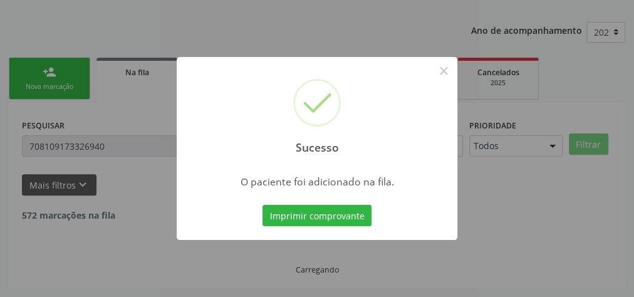
scroll to position [133, 0]
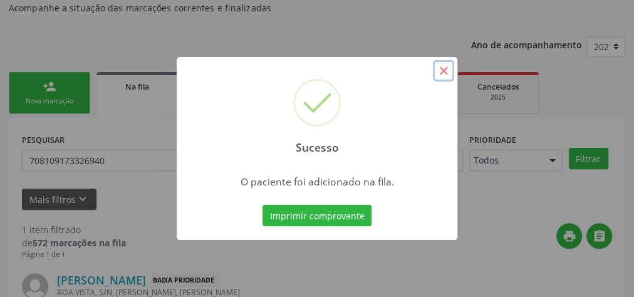
click at [438, 73] on button "×" at bounding box center [443, 70] width 21 height 21
